Goal: Answer question/provide support

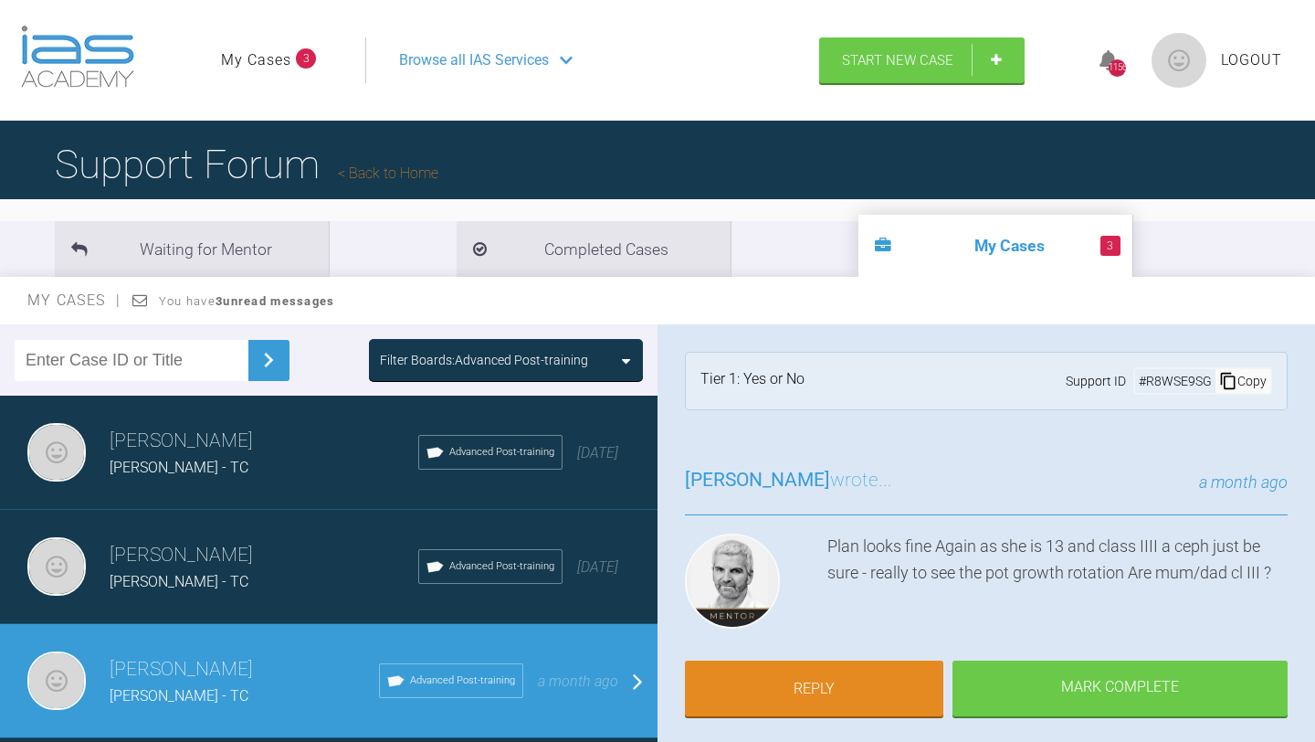
scroll to position [169, 0]
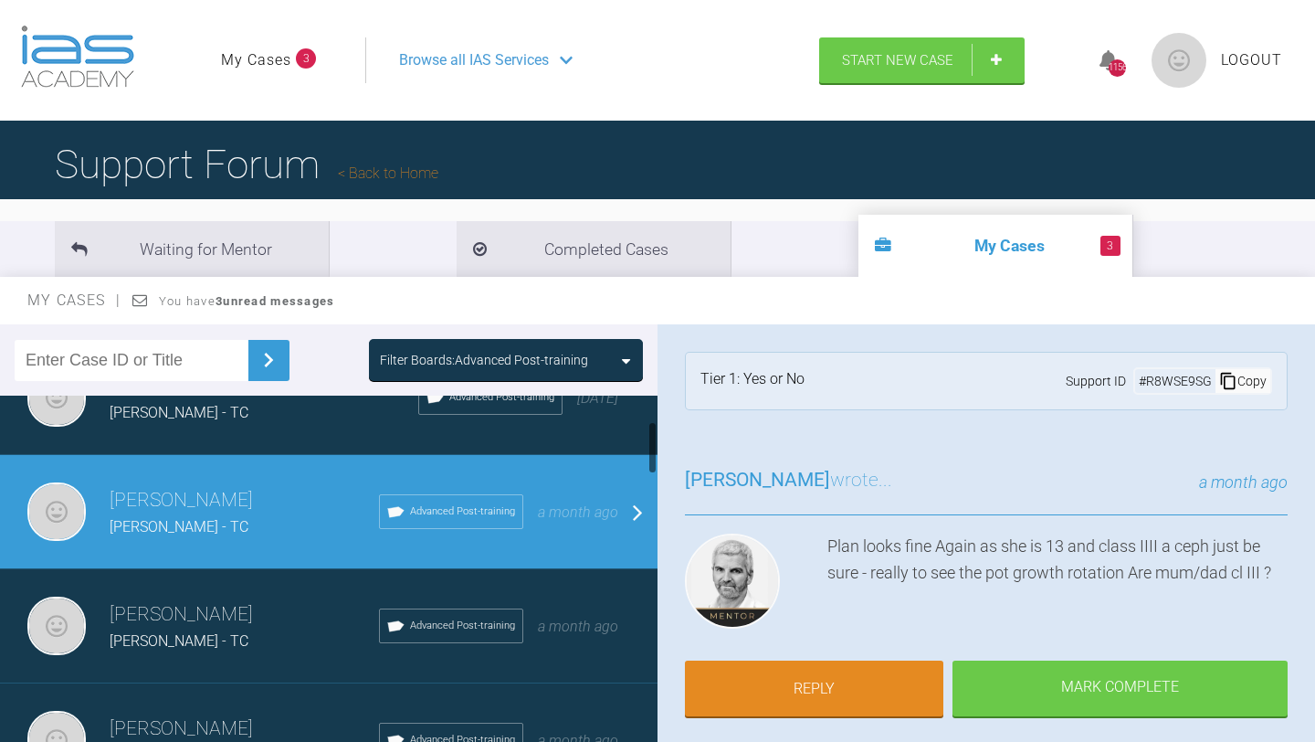
click at [178, 616] on h3 "[PERSON_NAME]" at bounding box center [244, 614] width 269 height 31
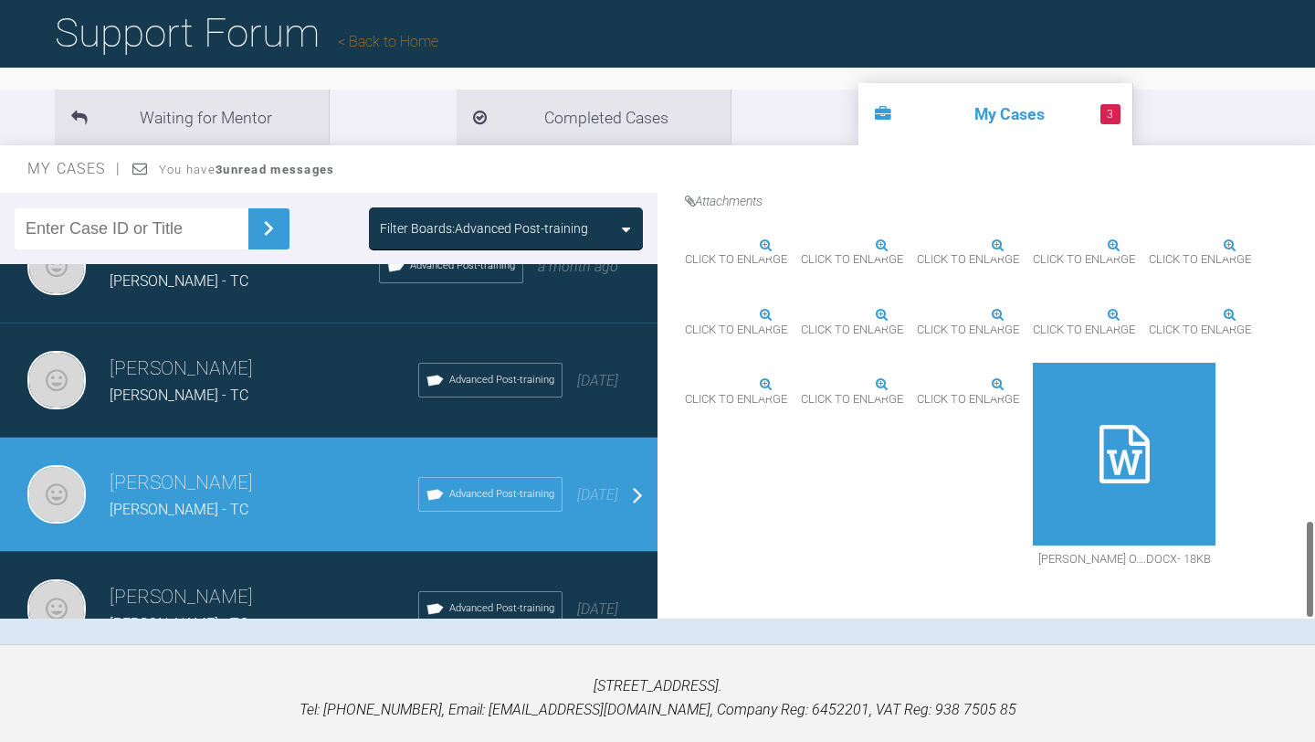
scroll to position [180, 0]
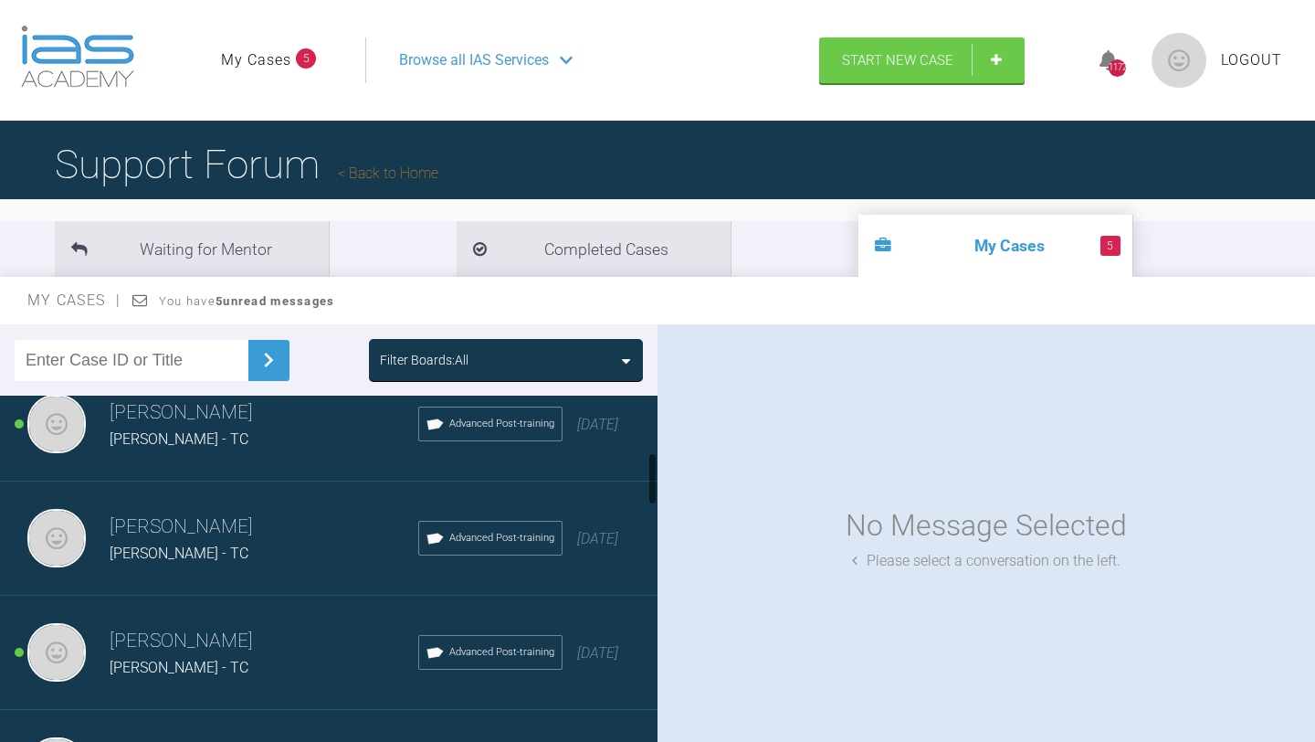
scroll to position [377, 0]
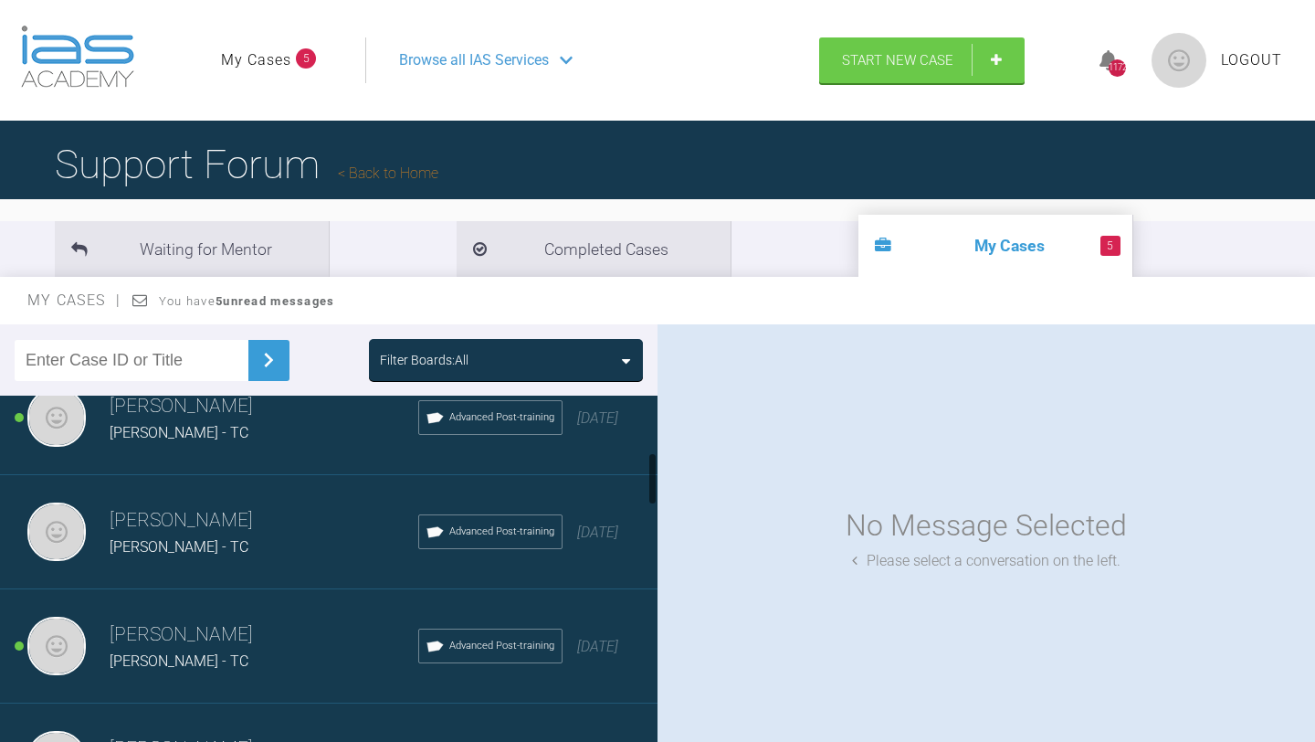
click at [270, 548] on div "[PERSON_NAME] - TC" at bounding box center [264, 547] width 309 height 24
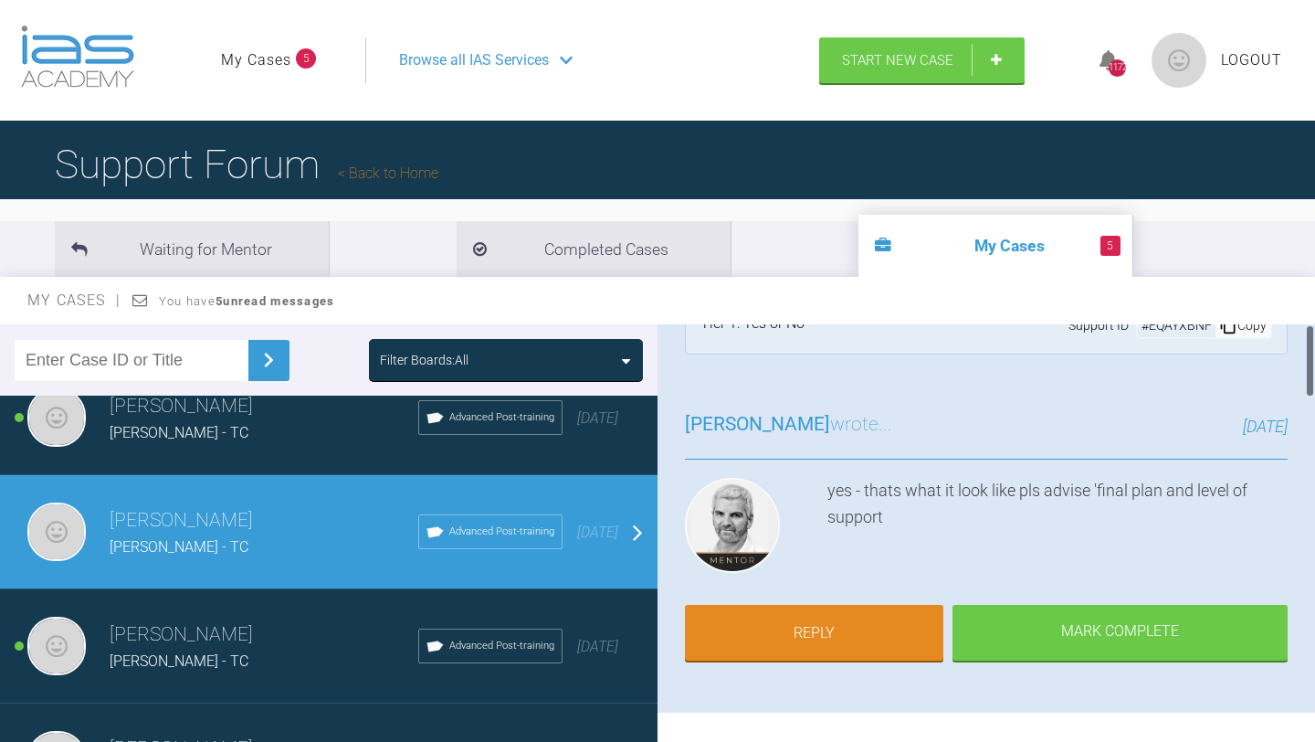
scroll to position [0, 0]
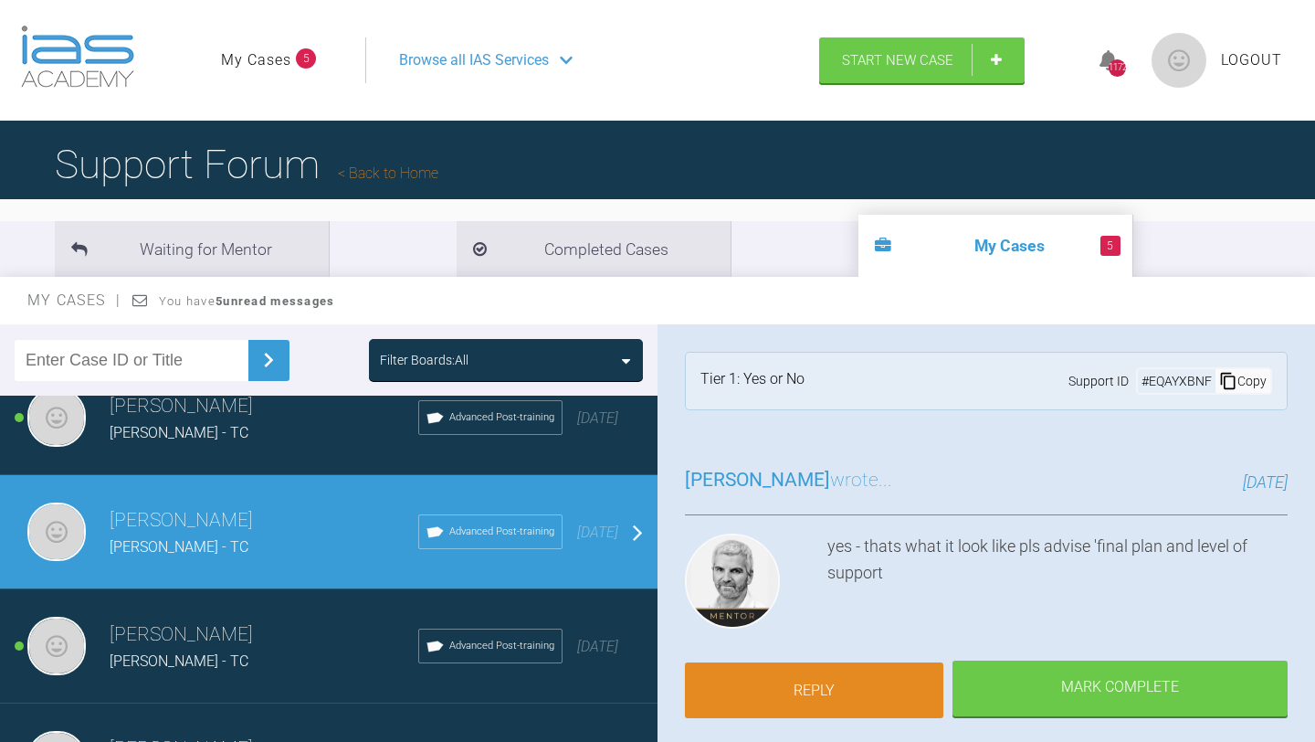
click at [811, 696] on link "Reply" at bounding box center [814, 690] width 258 height 57
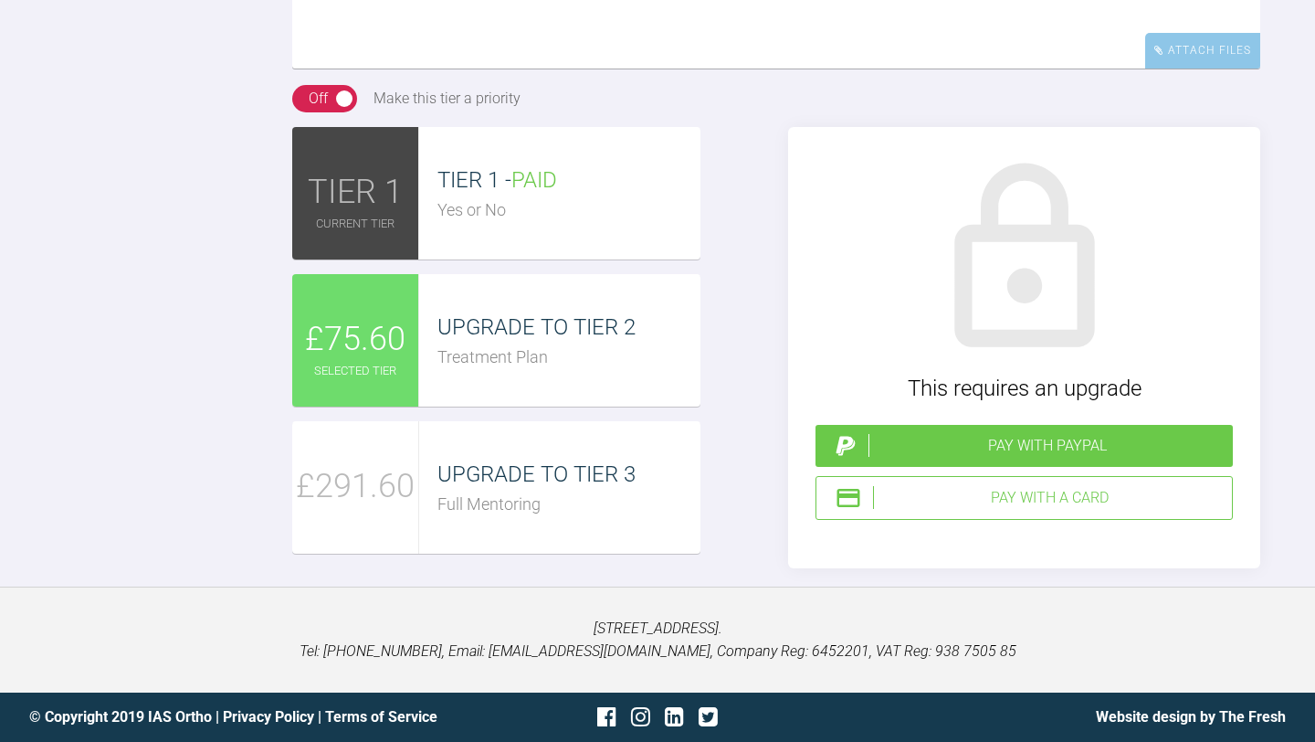
scroll to position [3352, 0]
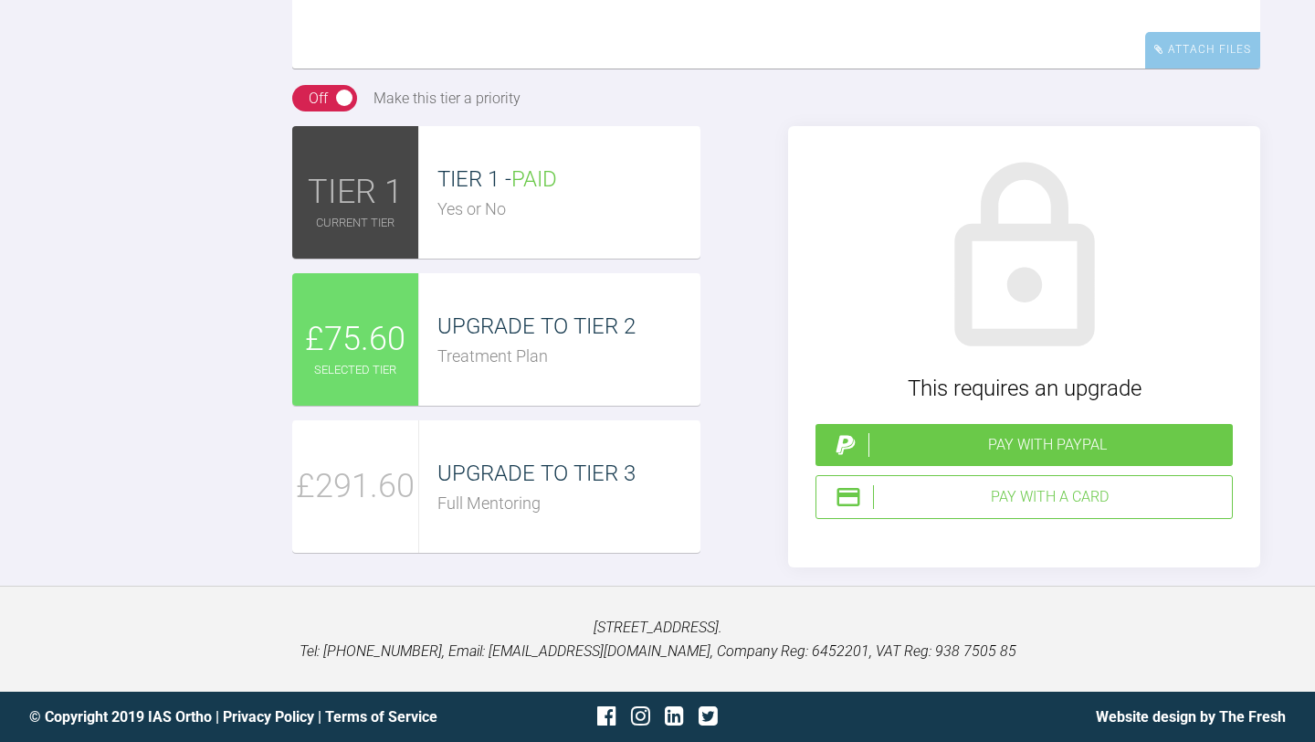
type textarea "Hi Ross, can I get level 2 here for the moment please. Plan is extract LL4/LR4.…"
click at [473, 343] on div "UPGRADE TO TIER 2" at bounding box center [568, 326] width 263 height 35
click at [1056, 502] on div "Pay with a Card" at bounding box center [1049, 497] width 352 height 24
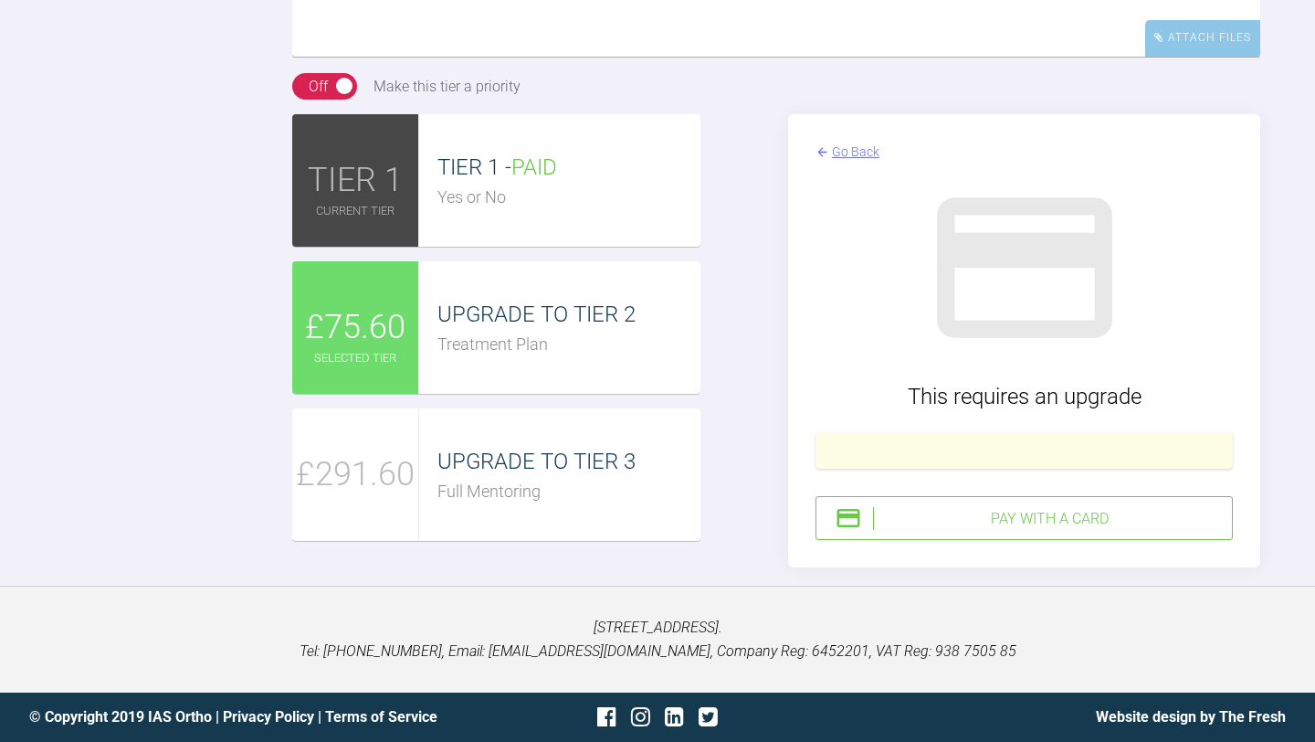
click at [991, 531] on div "Pay with a Card" at bounding box center [1049, 519] width 352 height 24
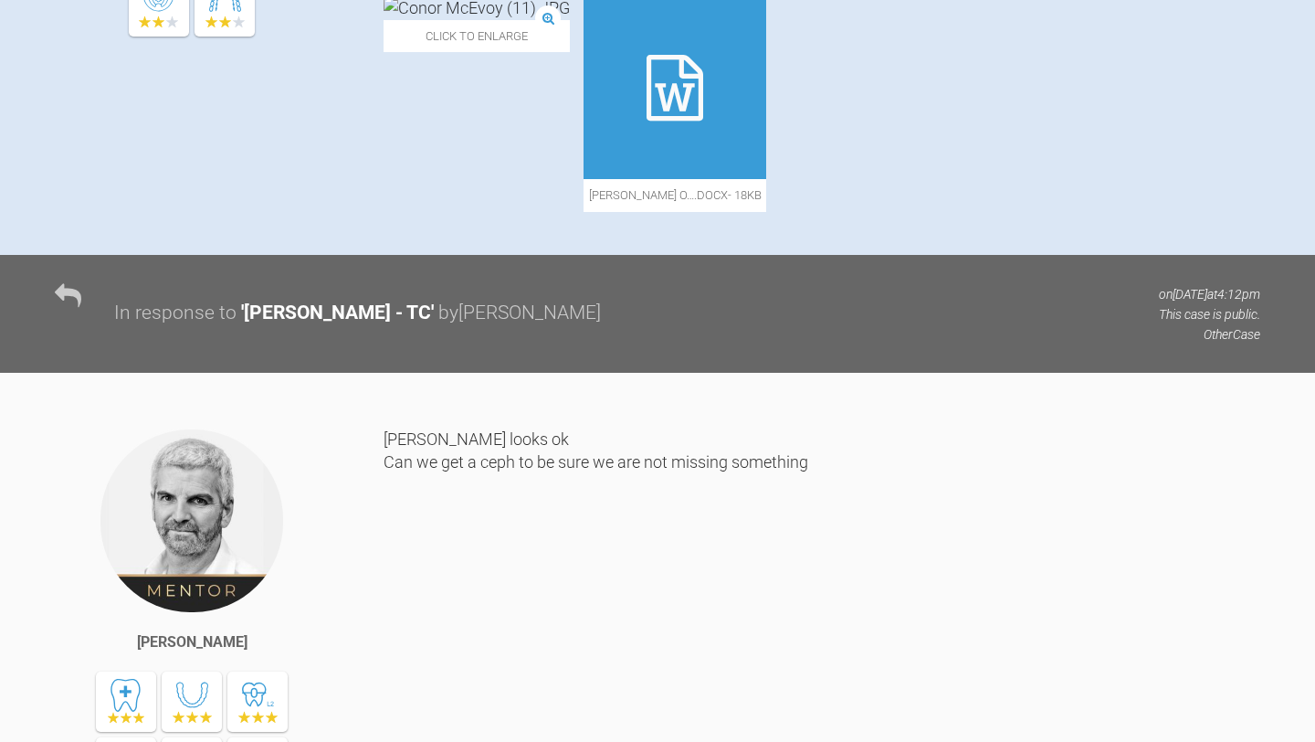
scroll to position [0, 0]
